Goal: Navigation & Orientation: Find specific page/section

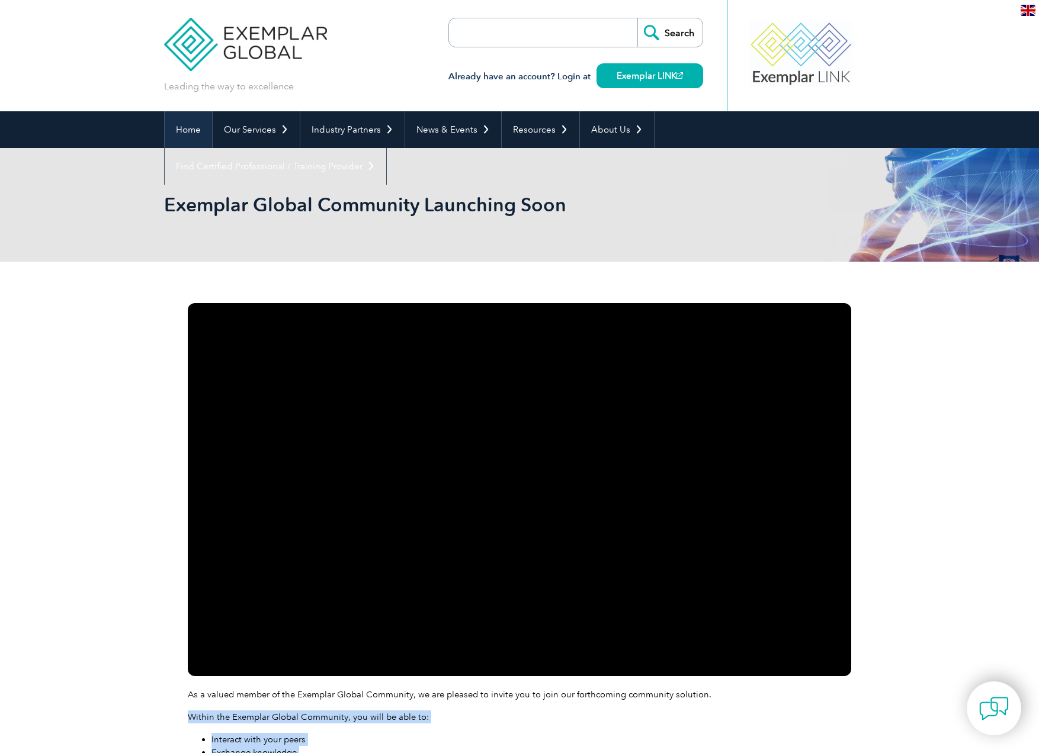
click at [180, 133] on link "Home" at bounding box center [188, 129] width 47 height 37
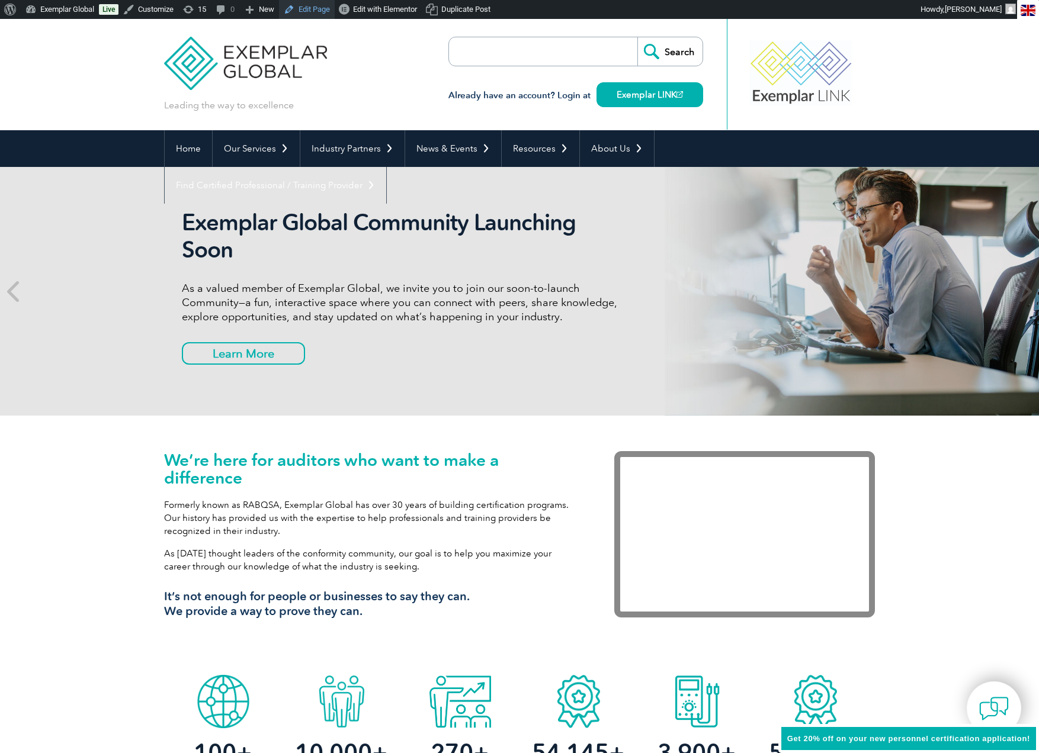
click at [318, 13] on link "Edit Page" at bounding box center [307, 9] width 56 height 19
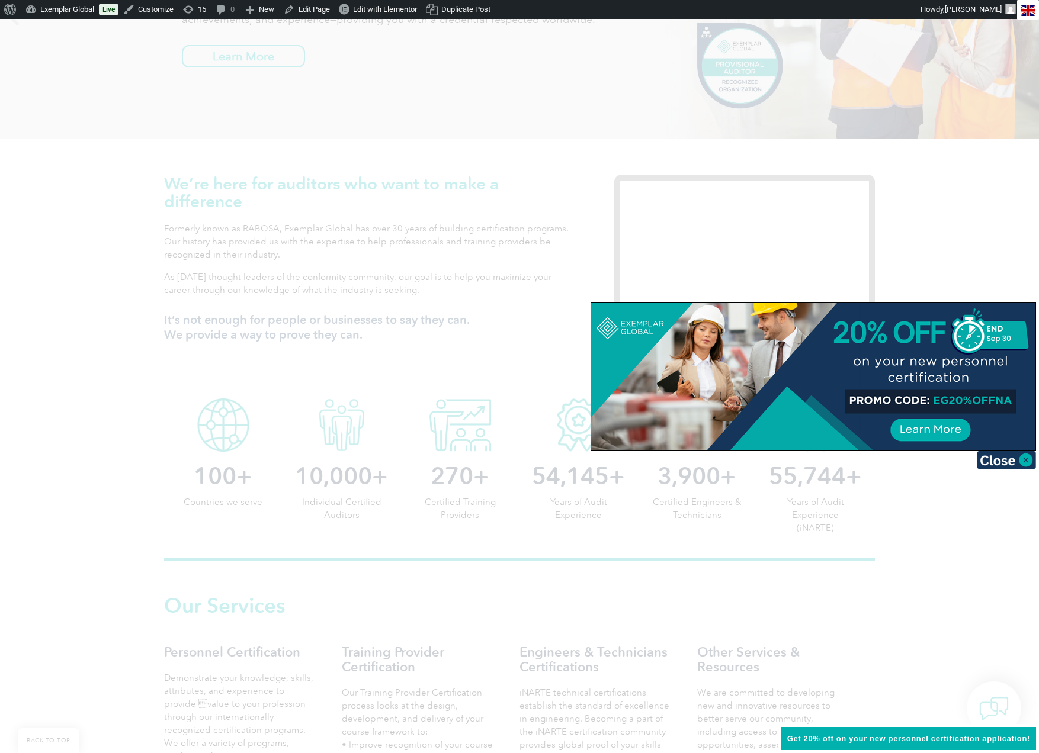
scroll to position [292, 0]
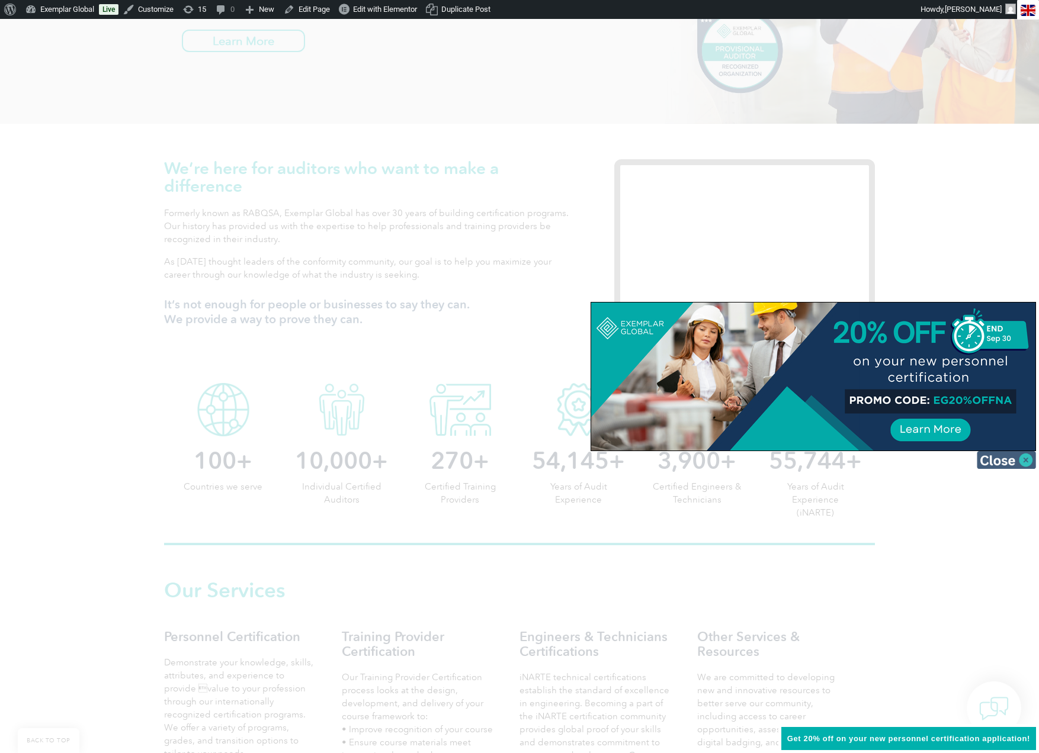
click at [1029, 465] on img at bounding box center [1005, 460] width 59 height 18
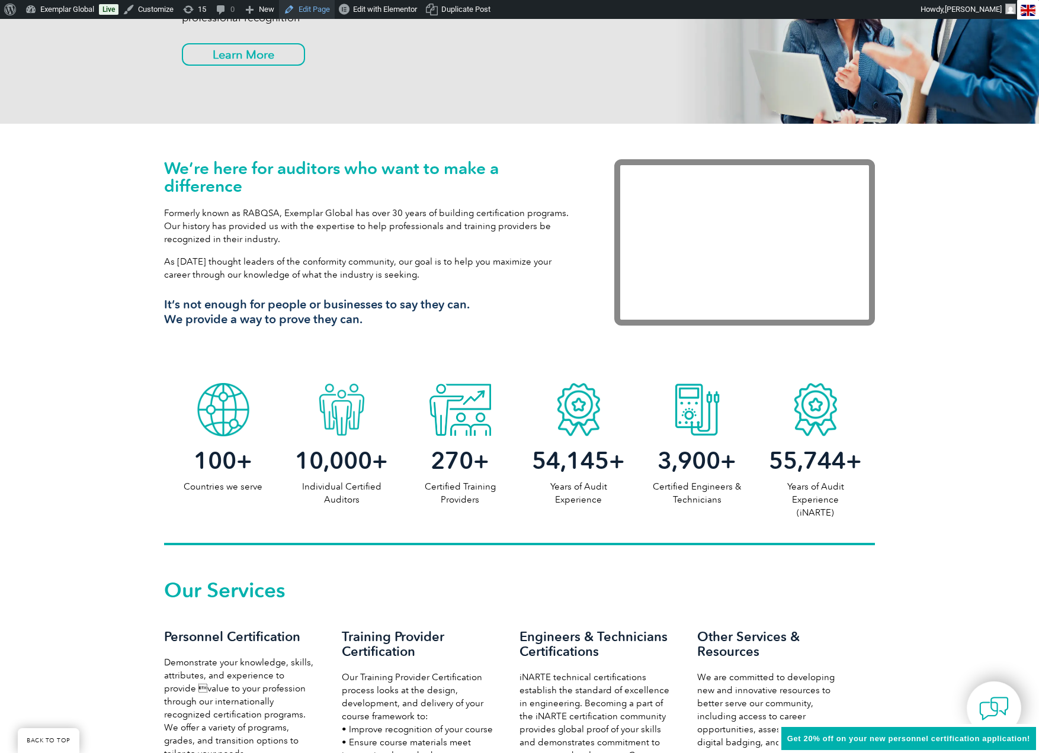
click at [310, 14] on link "Edit Page" at bounding box center [307, 9] width 56 height 19
